Goal: Information Seeking & Learning: Learn about a topic

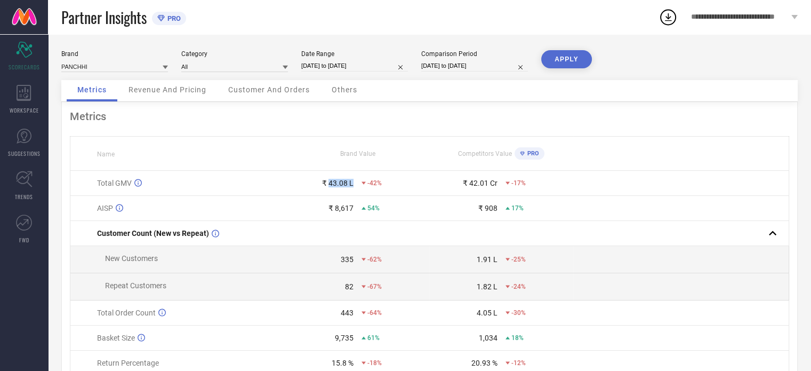
drag, startPoint x: 330, startPoint y: 184, endPoint x: 354, endPoint y: 189, distance: 24.6
click at [354, 189] on td "₹ 43.08 L -42%" at bounding box center [358, 183] width 144 height 25
click at [148, 87] on span "Revenue And Pricing" at bounding box center [168, 89] width 78 height 9
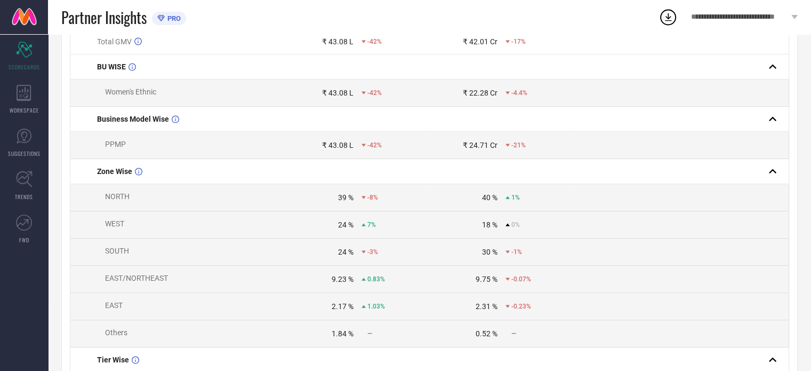
scroll to position [160, 0]
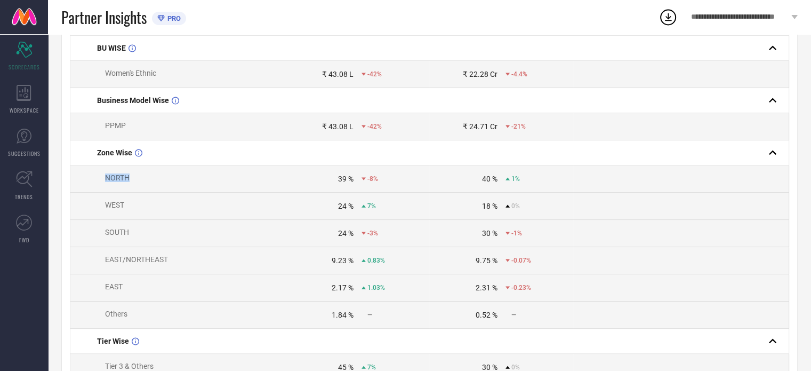
drag, startPoint x: 141, startPoint y: 178, endPoint x: 103, endPoint y: 179, distance: 37.3
click at [103, 179] on td "NORTH" at bounding box center [177, 178] width 215 height 27
drag, startPoint x: 329, startPoint y: 183, endPoint x: 450, endPoint y: 173, distance: 121.5
click at [412, 174] on td "39 % -8%" at bounding box center [358, 178] width 144 height 27
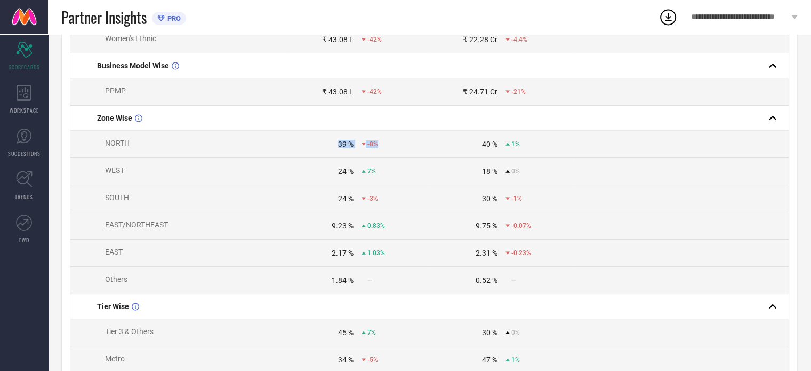
scroll to position [213, 0]
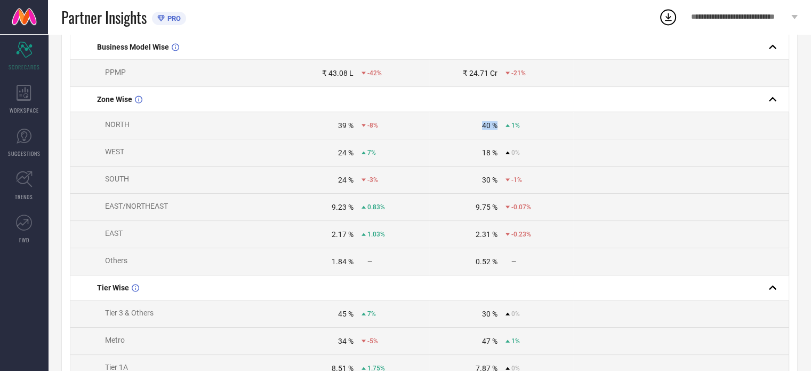
drag, startPoint x: 474, startPoint y: 130, endPoint x: 499, endPoint y: 136, distance: 26.4
click at [499, 136] on td "40 % 1%" at bounding box center [501, 125] width 144 height 27
click at [533, 126] on div "1%" at bounding box center [539, 125] width 67 height 7
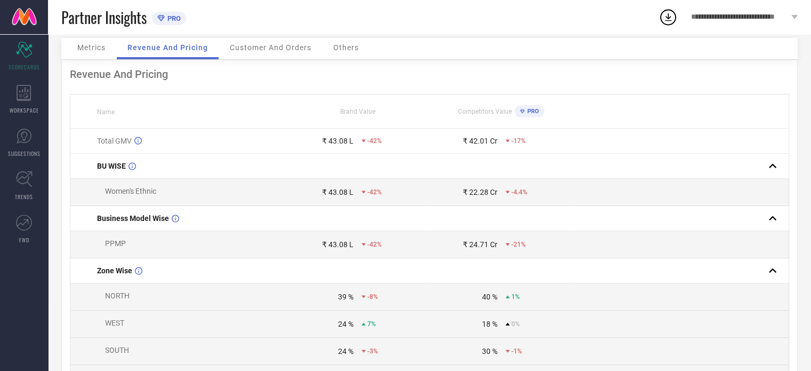
scroll to position [0, 0]
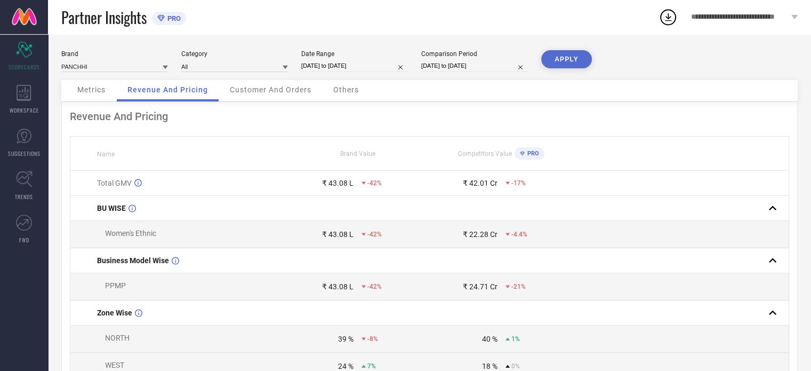
click at [253, 87] on span "Customer And Orders" at bounding box center [271, 89] width 82 height 9
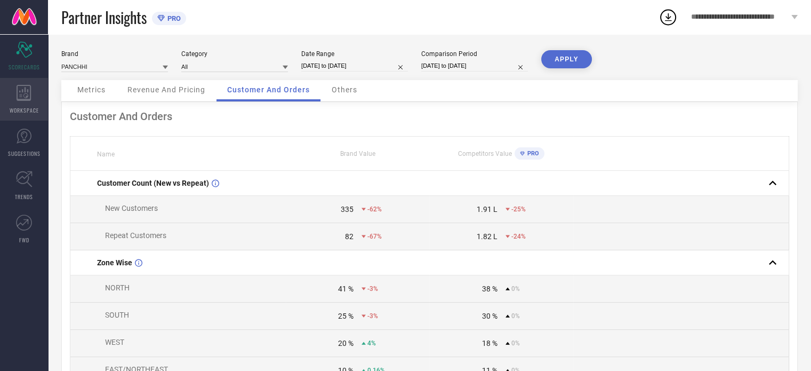
click at [38, 101] on div "WORKSPACE" at bounding box center [24, 99] width 48 height 43
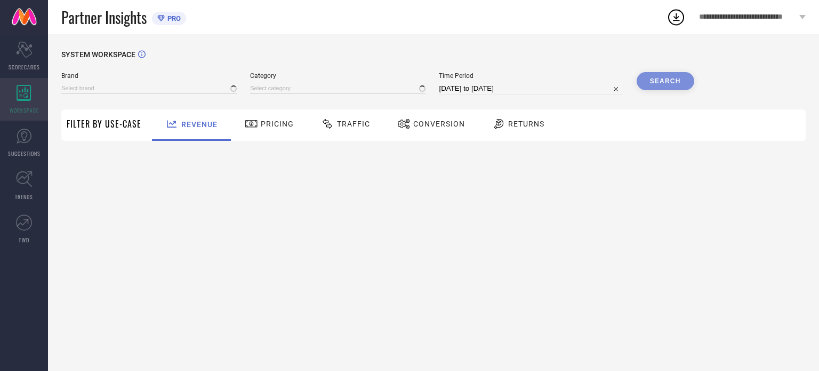
type input "PANCHHI"
type input "All"
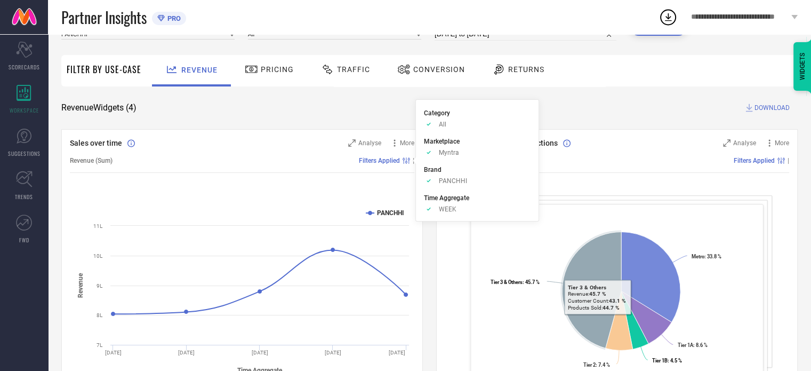
scroll to position [53, 0]
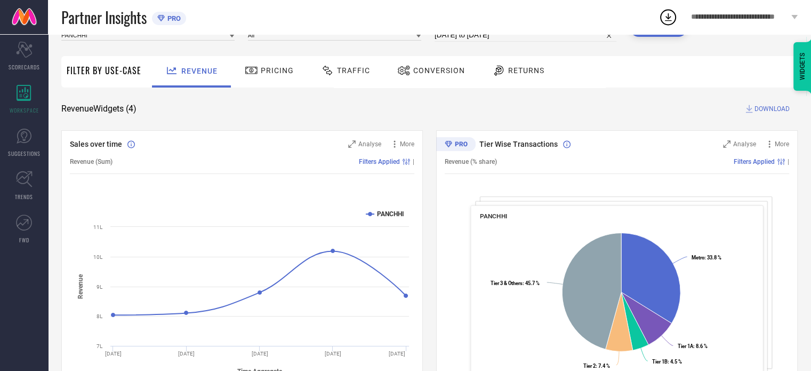
click at [273, 70] on span "Pricing" at bounding box center [277, 70] width 33 height 9
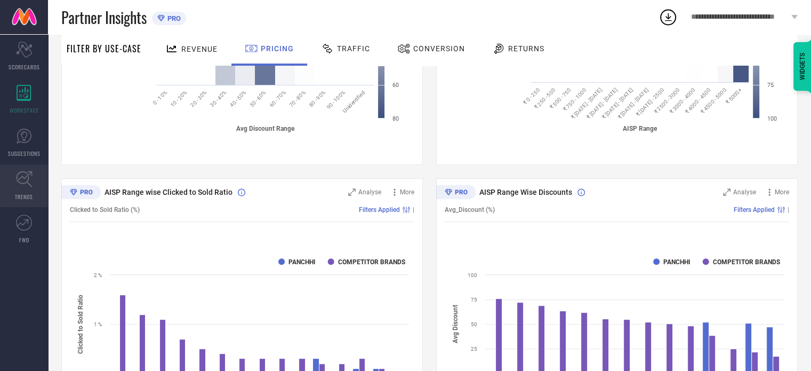
scroll to position [282, 0]
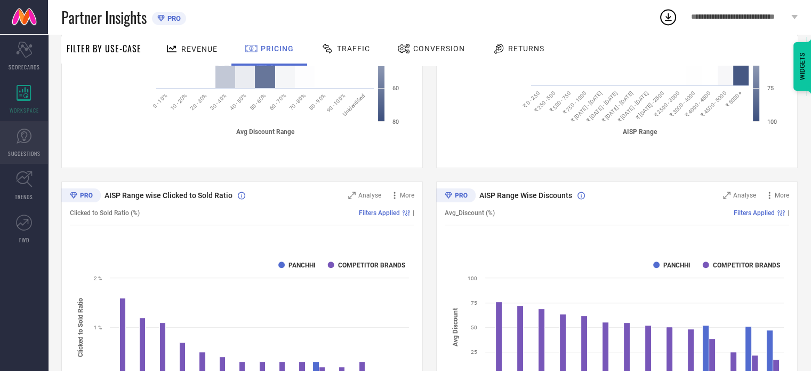
click at [18, 142] on icon at bounding box center [24, 136] width 16 height 16
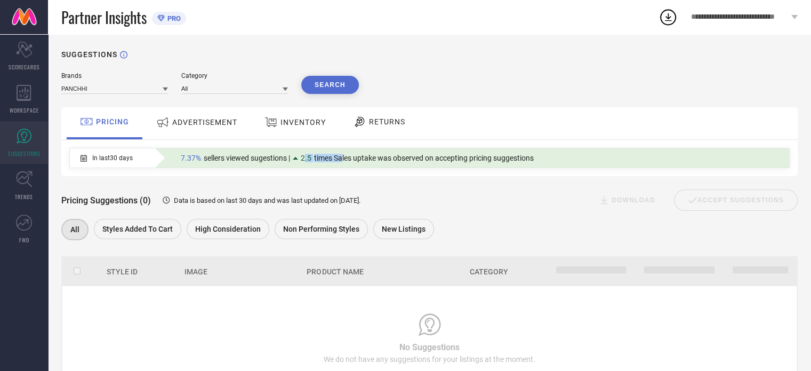
drag, startPoint x: 307, startPoint y: 157, endPoint x: 359, endPoint y: 164, distance: 53.2
click at [356, 164] on div "7.37% sellers viewed sugestions | 2.5 times Sales uptake was observed on accept…" at bounding box center [357, 158] width 364 height 14
click at [409, 156] on span "times Sales uptake was observed on accepting pricing suggestions" at bounding box center [424, 158] width 220 height 9
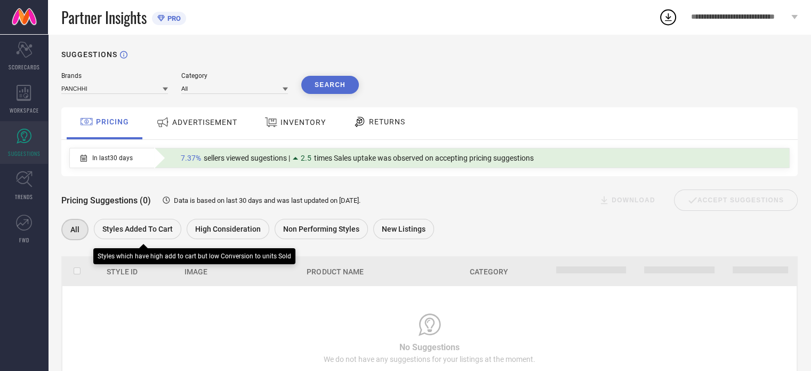
click at [160, 231] on span "Styles Added To Cart" at bounding box center [137, 229] width 70 height 9
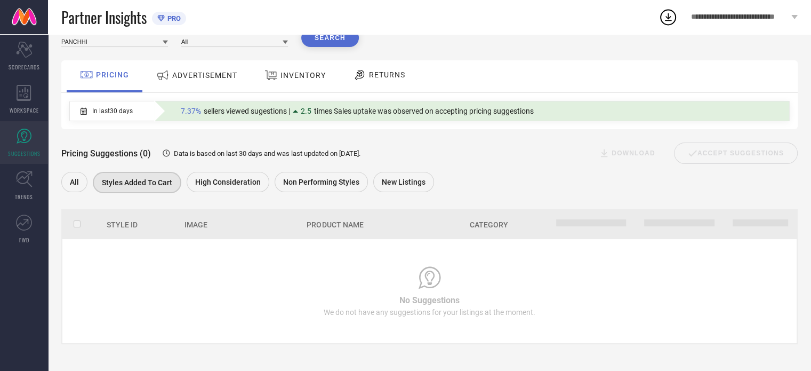
scroll to position [47, 0]
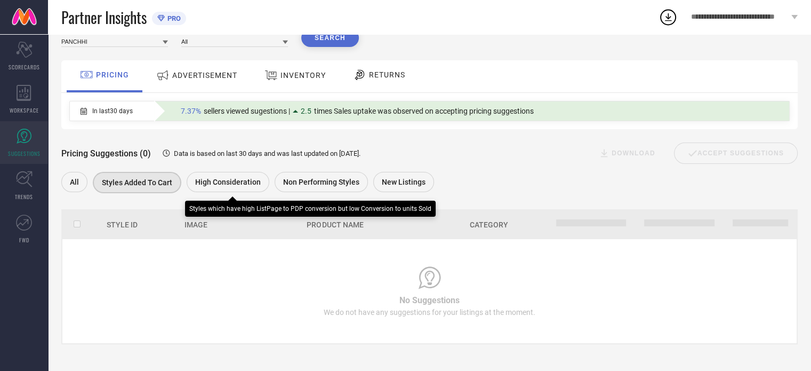
click at [223, 174] on div "High Consideration" at bounding box center [228, 182] width 83 height 20
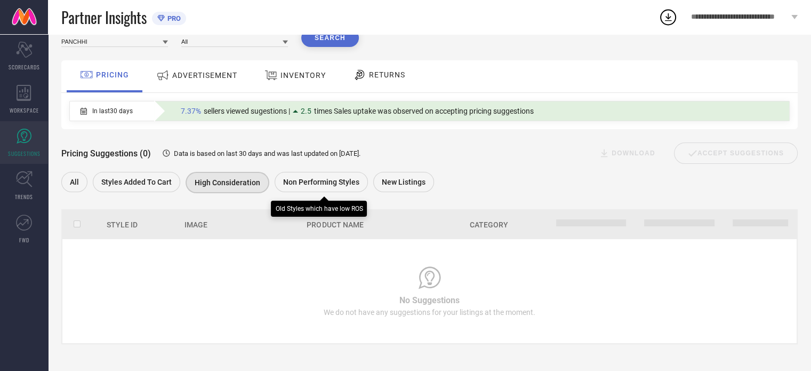
click at [316, 191] on div "Non Performing Styles" at bounding box center [321, 182] width 93 height 20
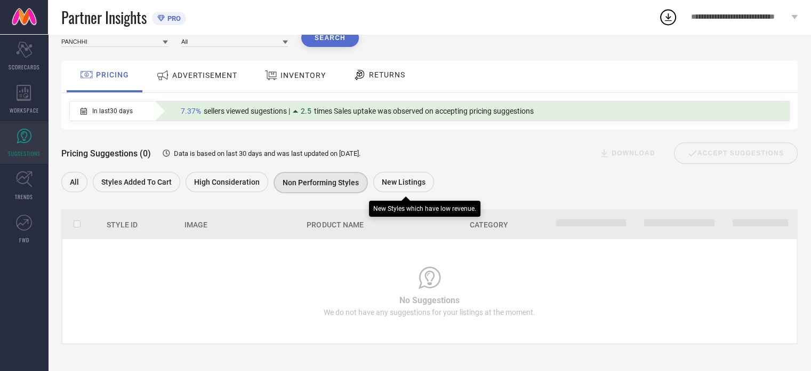
click at [401, 181] on span "New Listings" at bounding box center [404, 182] width 44 height 9
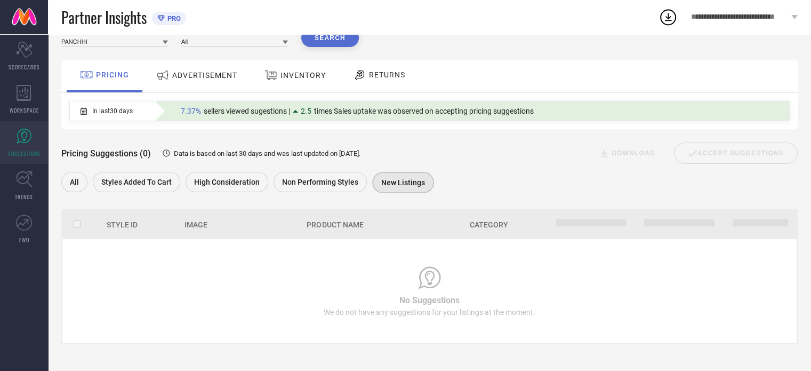
click at [193, 76] on span "ADVERTISEMENT" at bounding box center [204, 75] width 65 height 9
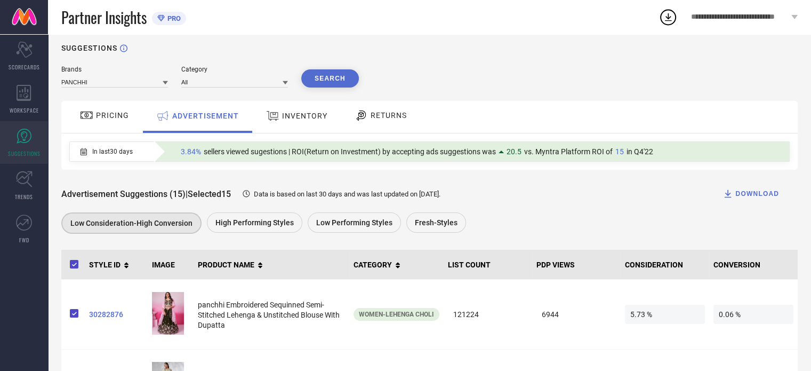
scroll to position [0, 0]
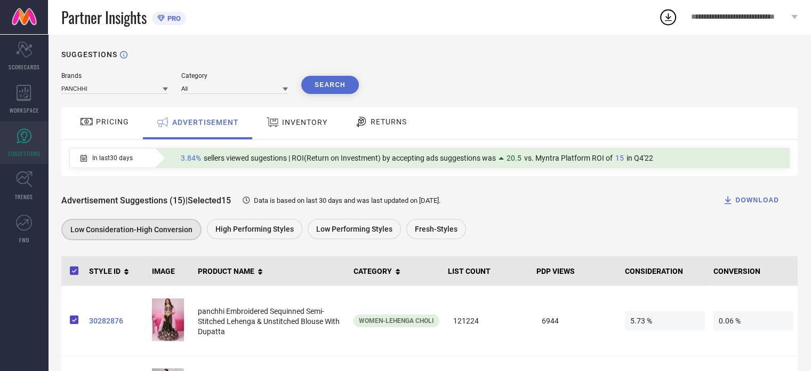
click at [321, 123] on span "INVENTORY" at bounding box center [304, 122] width 45 height 9
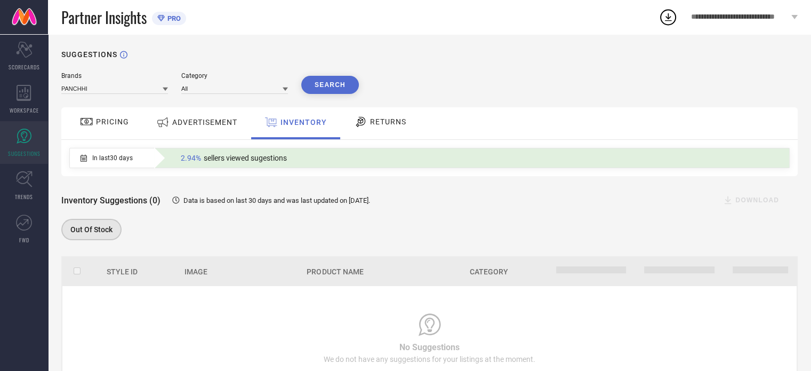
click at [377, 124] on span "RETURNS" at bounding box center [388, 121] width 36 height 9
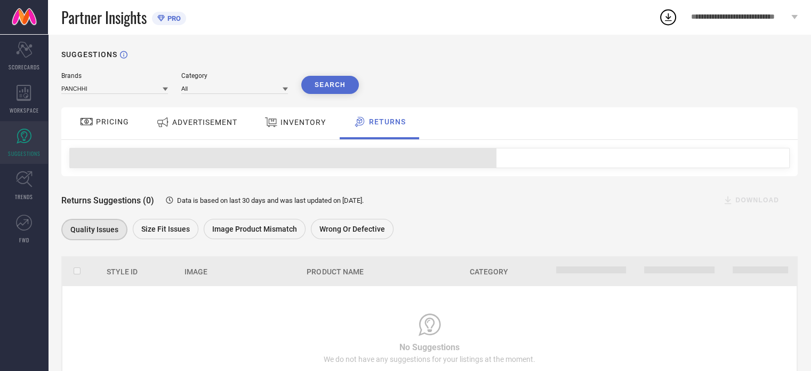
click at [293, 126] on span "INVENTORY" at bounding box center [303, 122] width 45 height 9
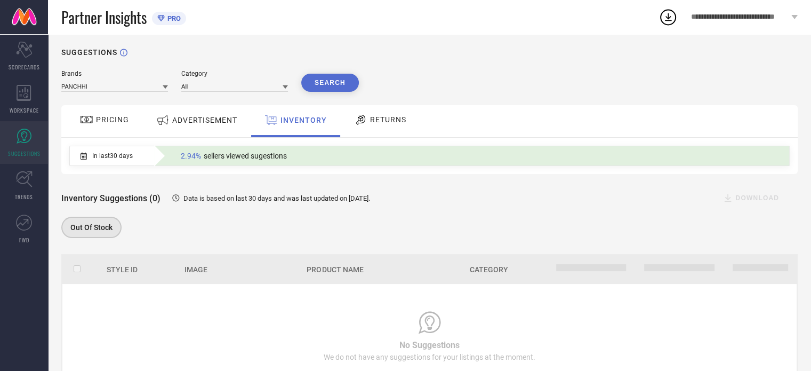
scroll to position [47, 0]
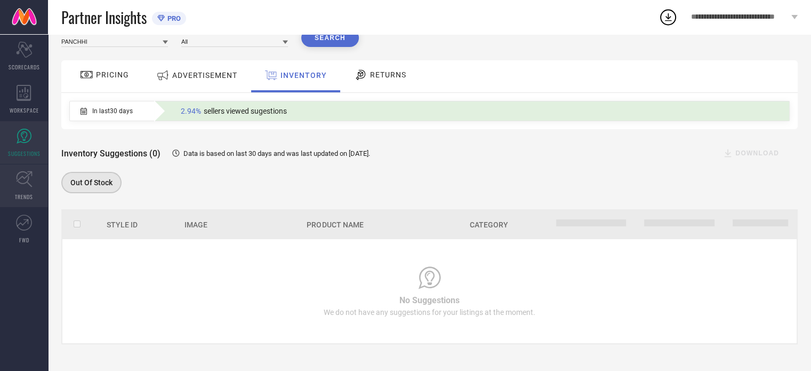
click at [21, 183] on icon at bounding box center [24, 179] width 17 height 17
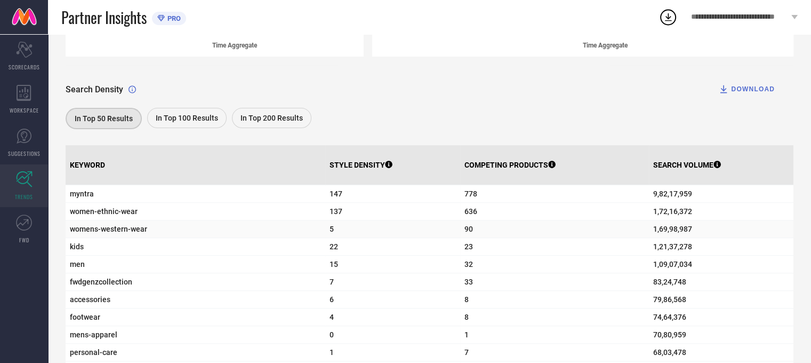
scroll to position [316, 0]
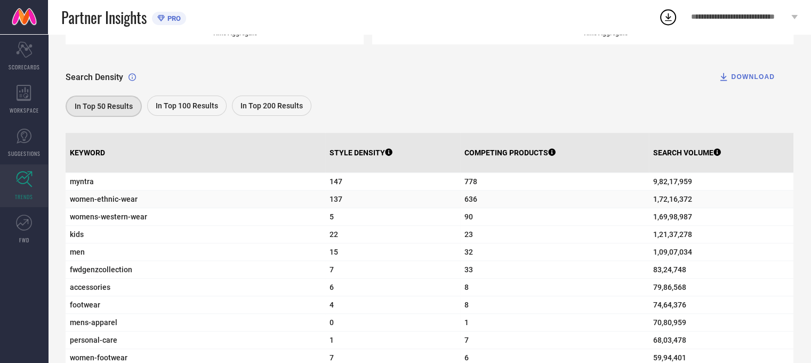
click at [170, 203] on span "women-ethnic-wear" at bounding box center [195, 199] width 251 height 9
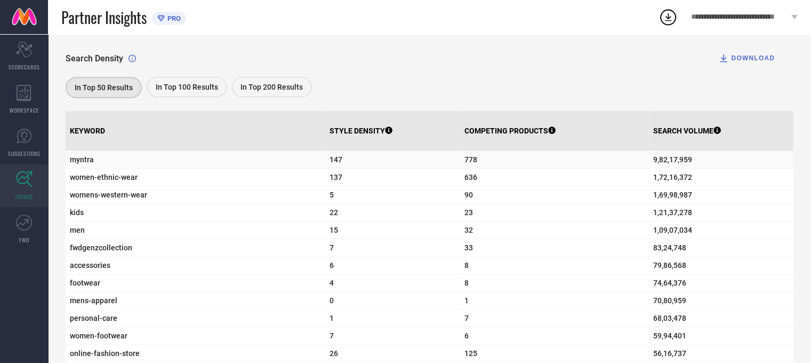
scroll to position [267, 0]
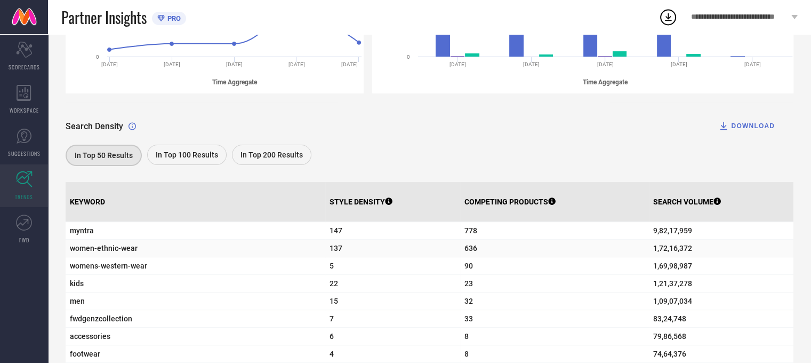
click at [115, 251] on span "women-ethnic-wear" at bounding box center [195, 248] width 251 height 9
click at [119, 251] on span "women-ethnic-wear" at bounding box center [195, 248] width 251 height 9
click at [330, 251] on span "137" at bounding box center [393, 248] width 127 height 9
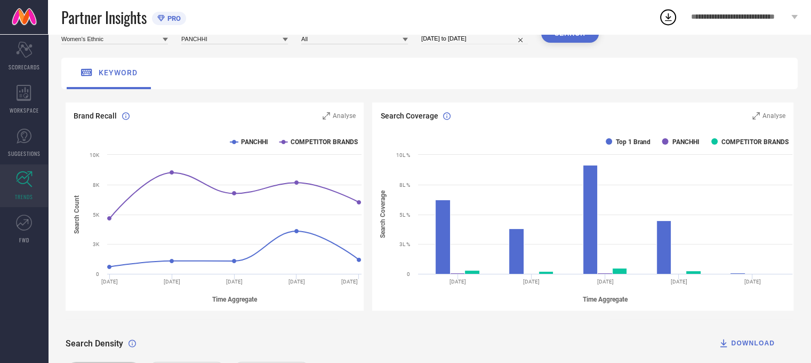
scroll to position [0, 0]
